Goal: Information Seeking & Learning: Learn about a topic

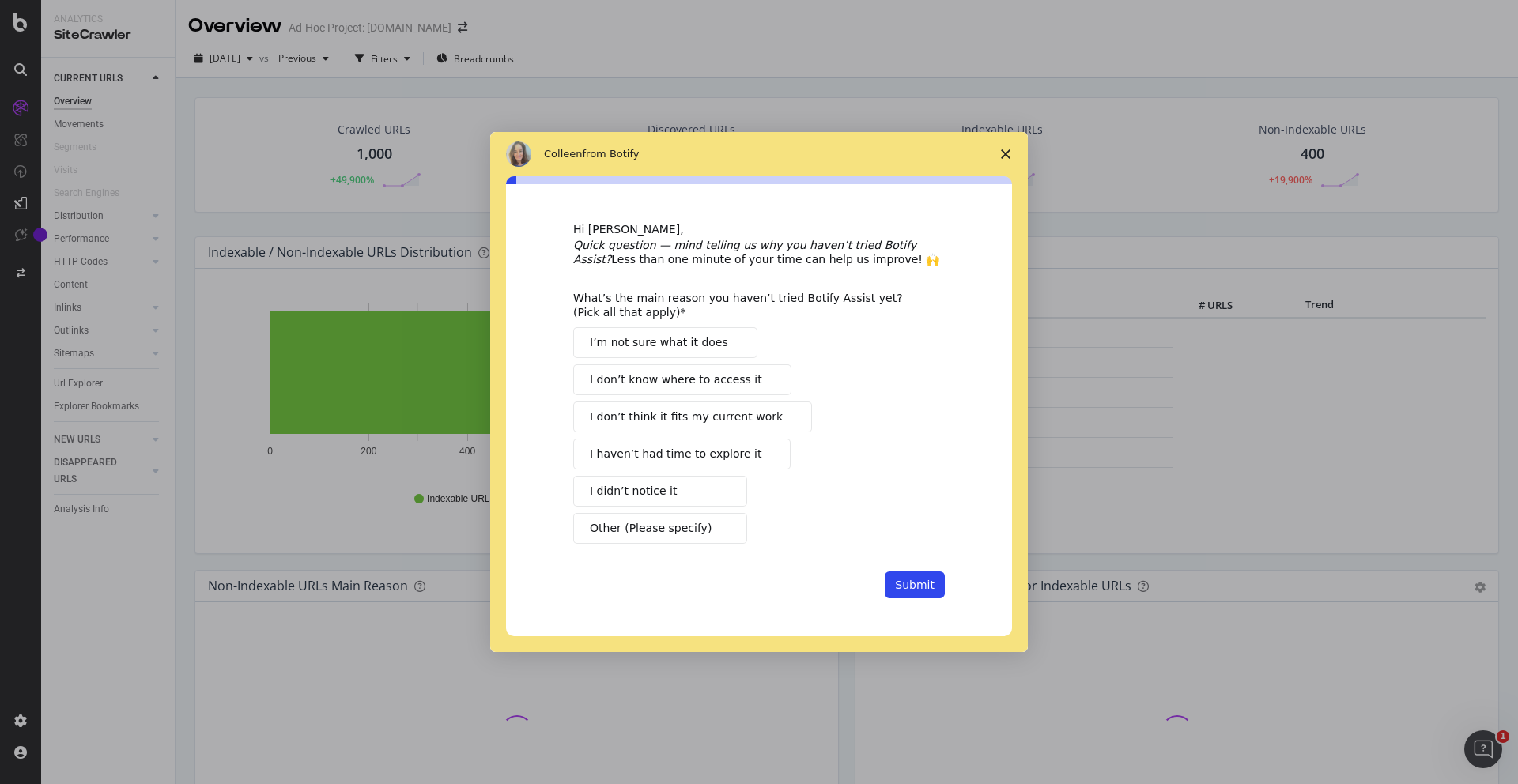
click at [1009, 153] on icon "Close survey" at bounding box center [1005, 154] width 9 height 9
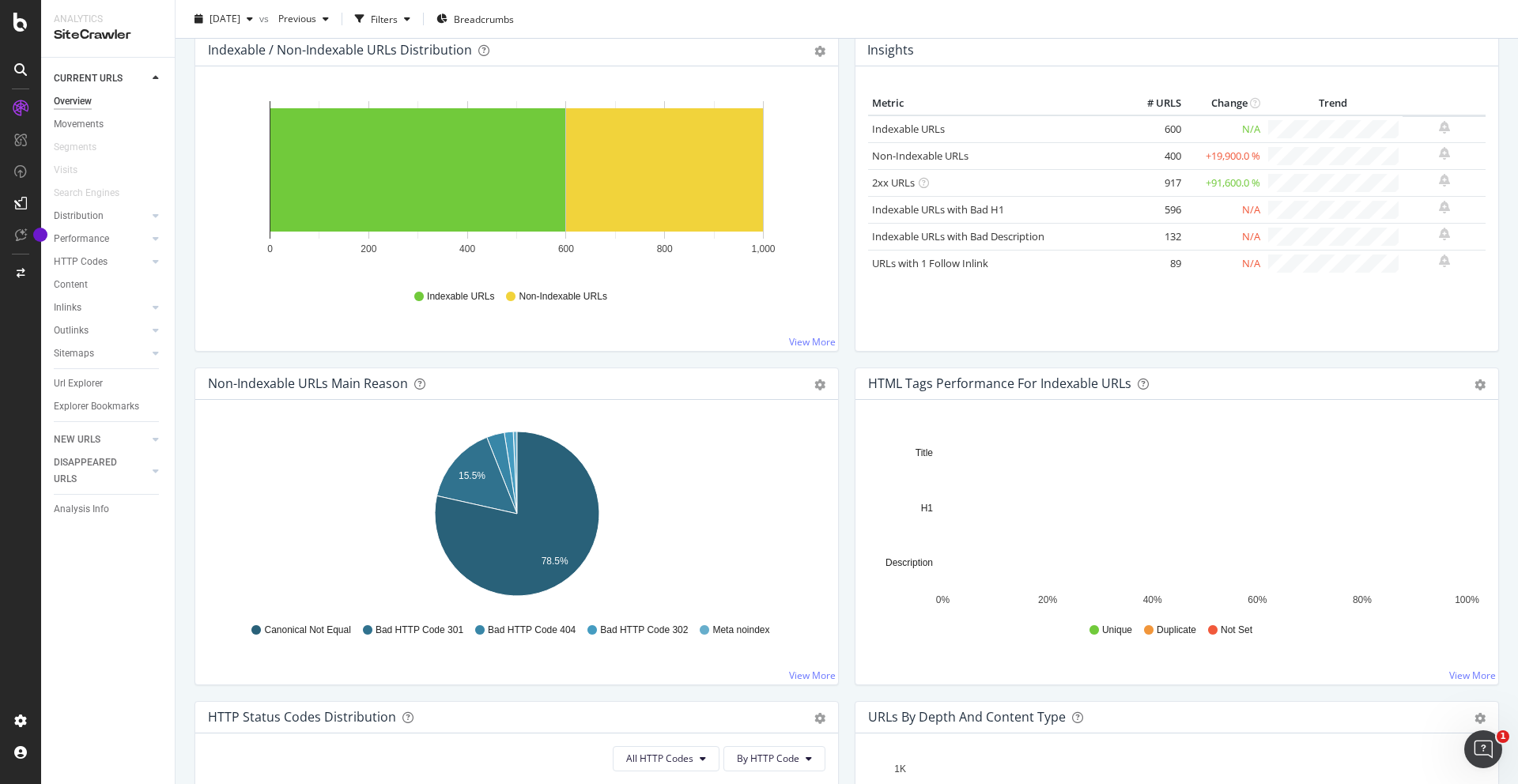
scroll to position [217, 0]
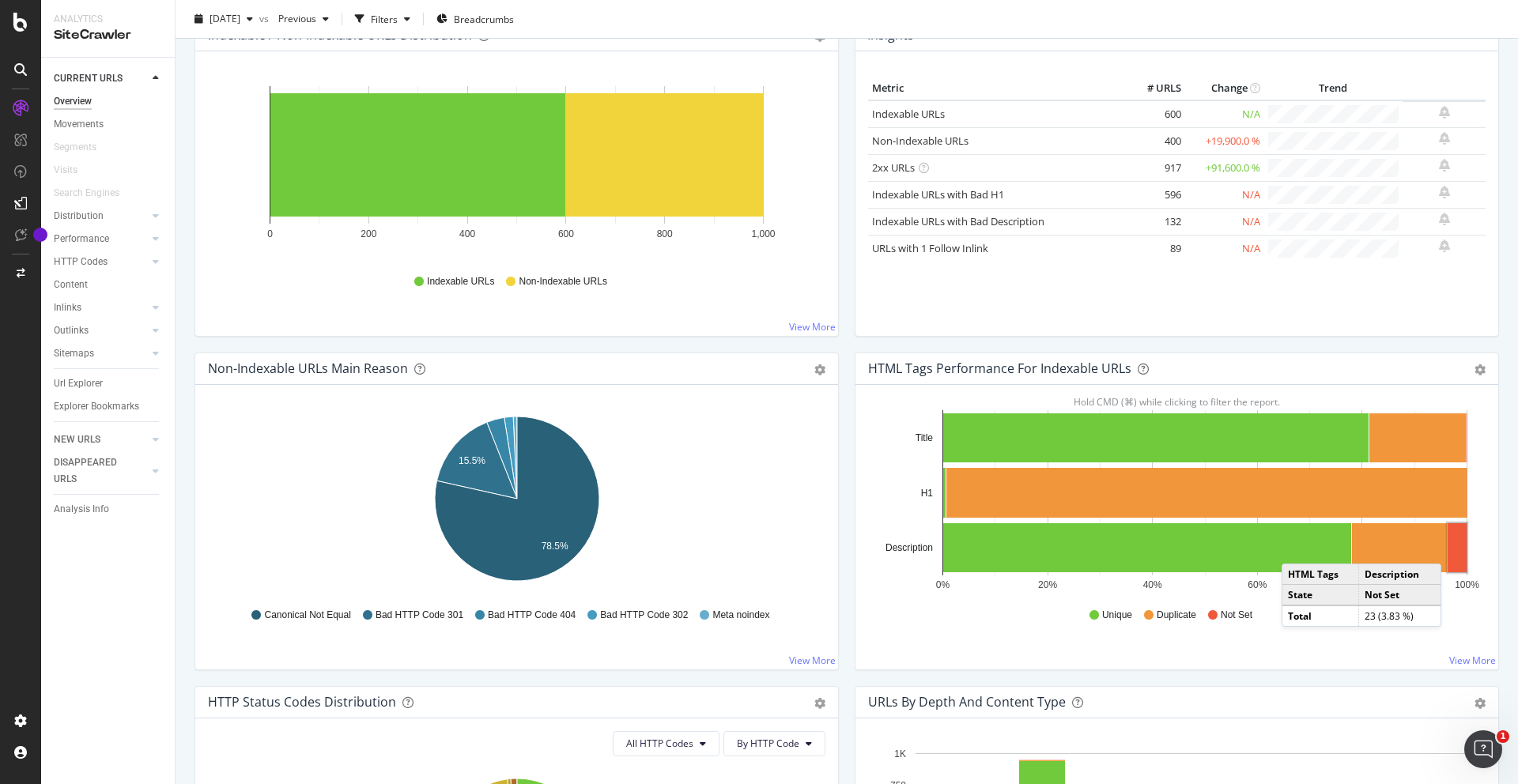
click at [1457, 548] on rect "A chart." at bounding box center [1457, 548] width 19 height 49
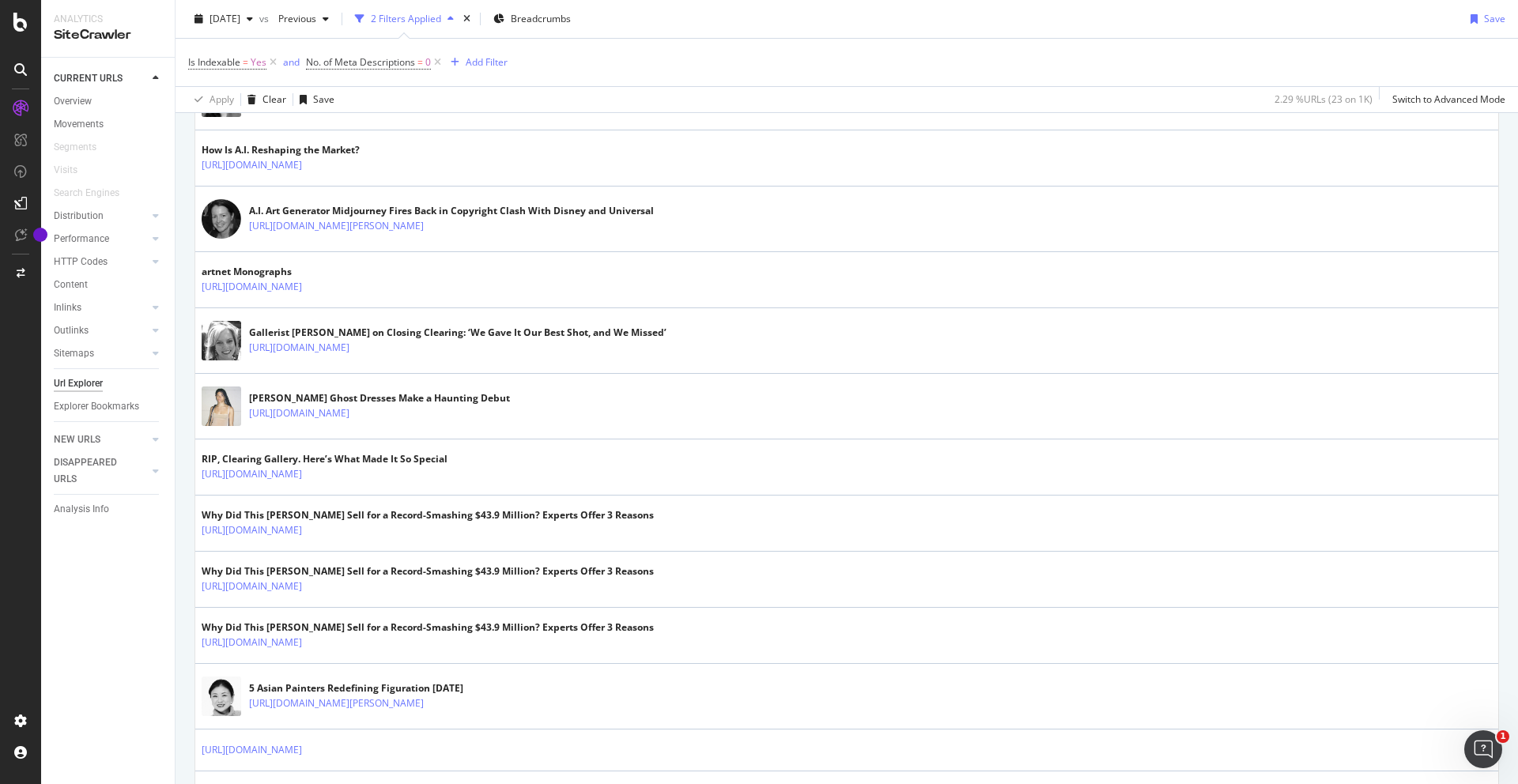
scroll to position [971, 0]
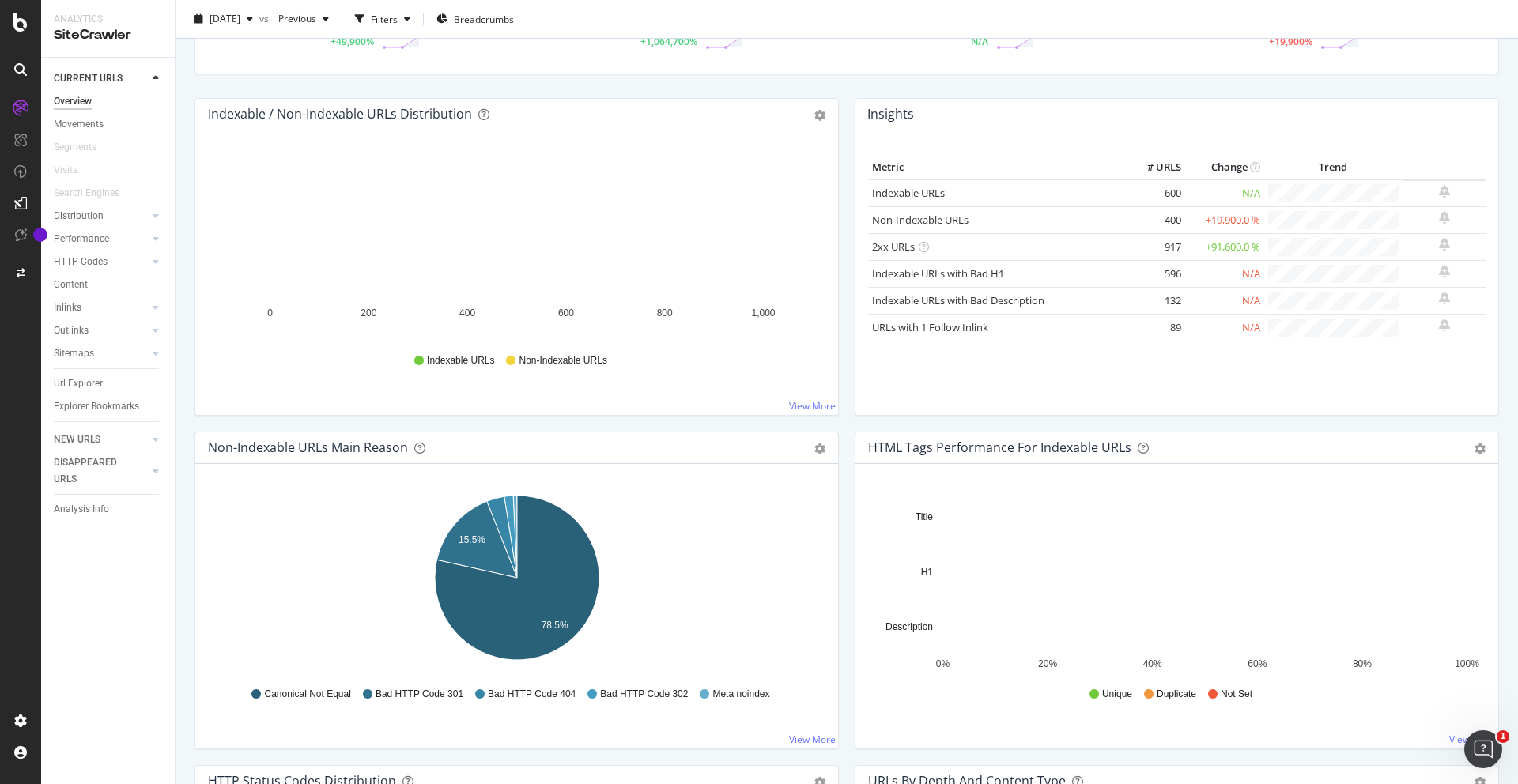
scroll to position [134, 0]
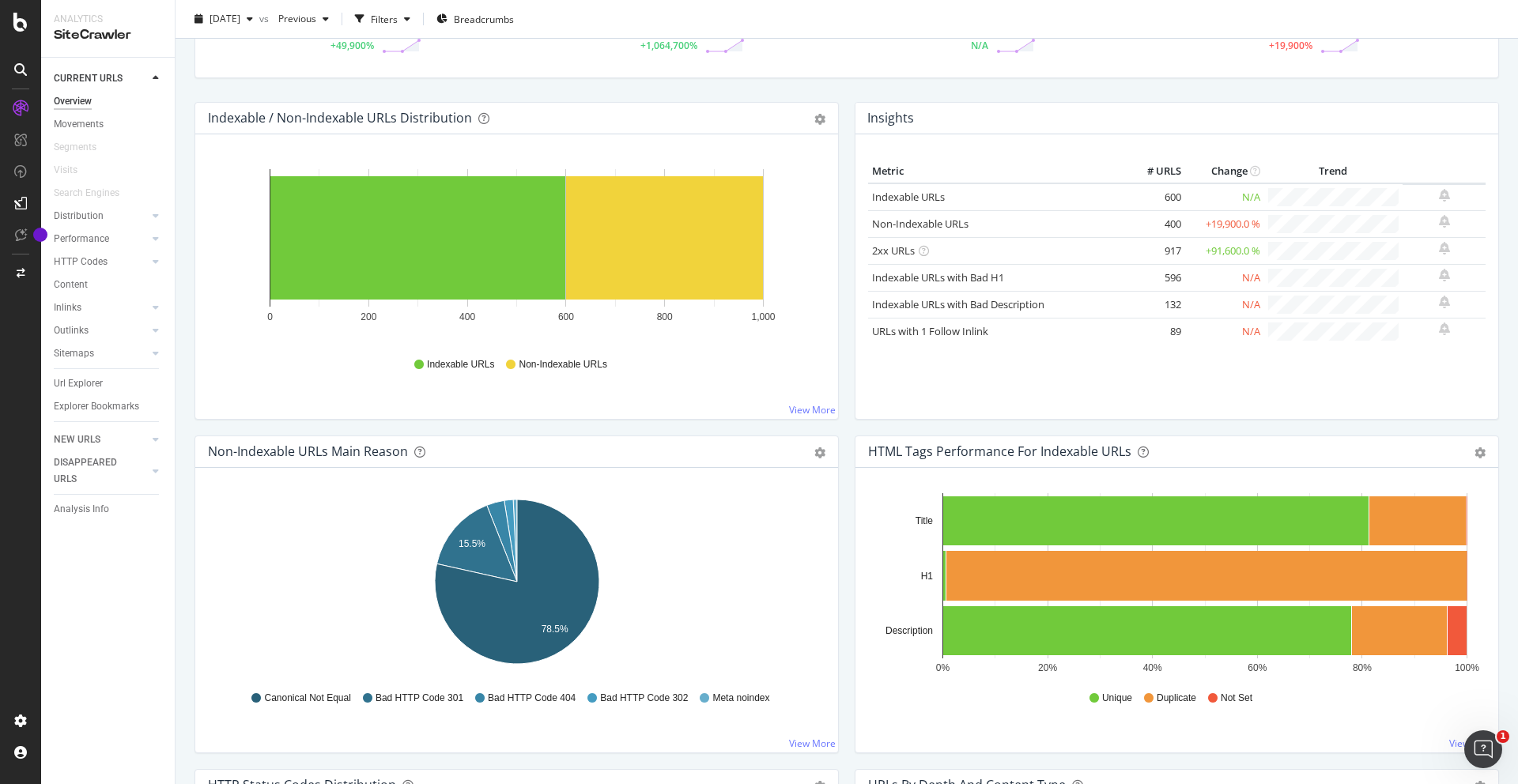
click at [1002, 224] on div "Non-Indexable URLs" at bounding box center [995, 224] width 246 height 15
click at [1168, 224] on td "400" at bounding box center [1154, 224] width 64 height 27
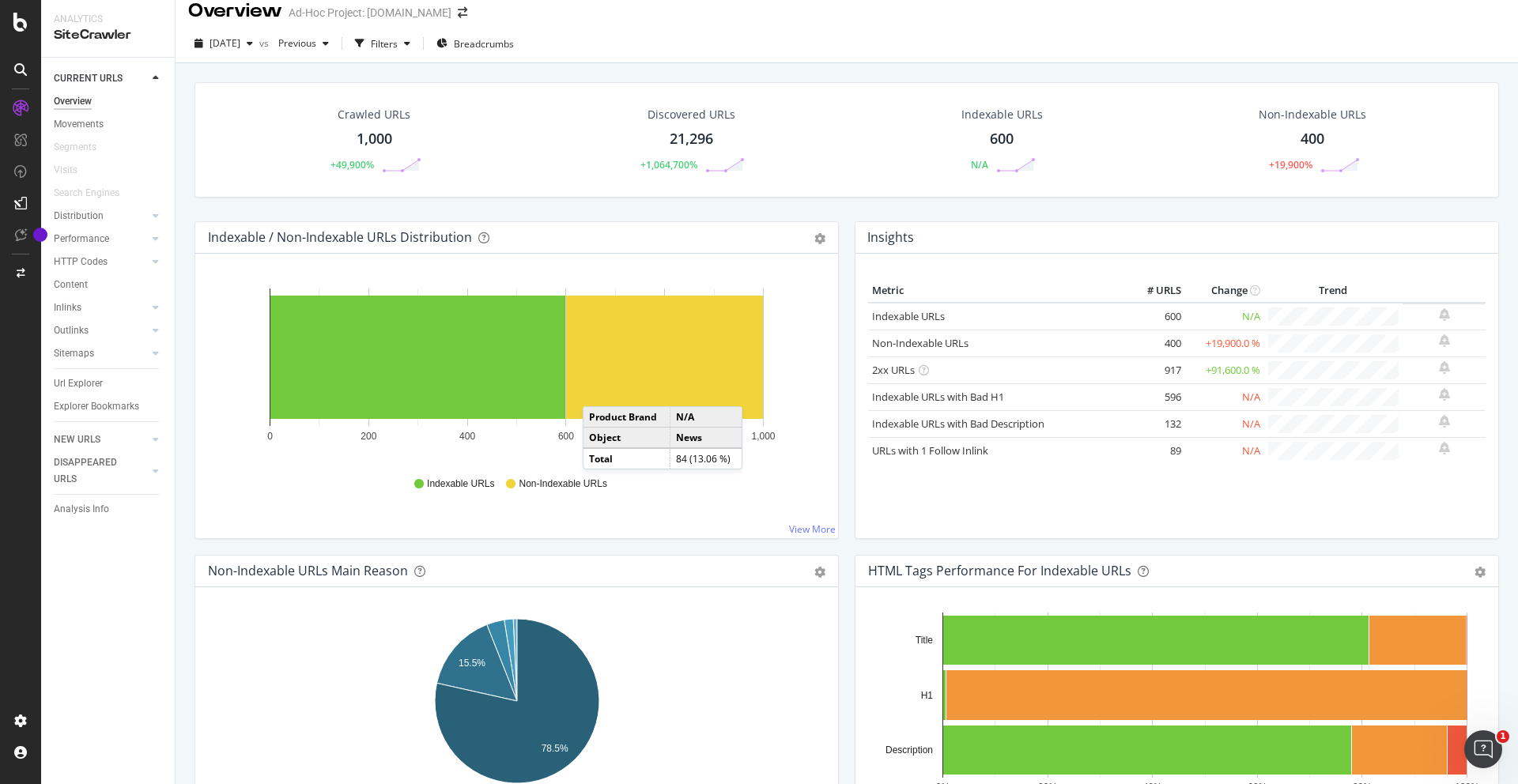
scroll to position [0, 0]
